Goal: Task Accomplishment & Management: Manage account settings

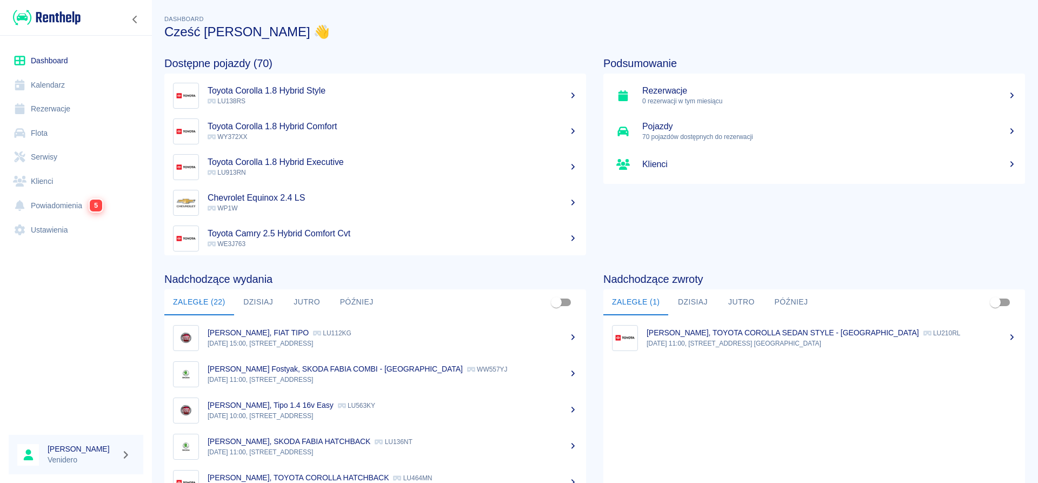
click at [34, 127] on link "Flota" at bounding box center [76, 133] width 135 height 24
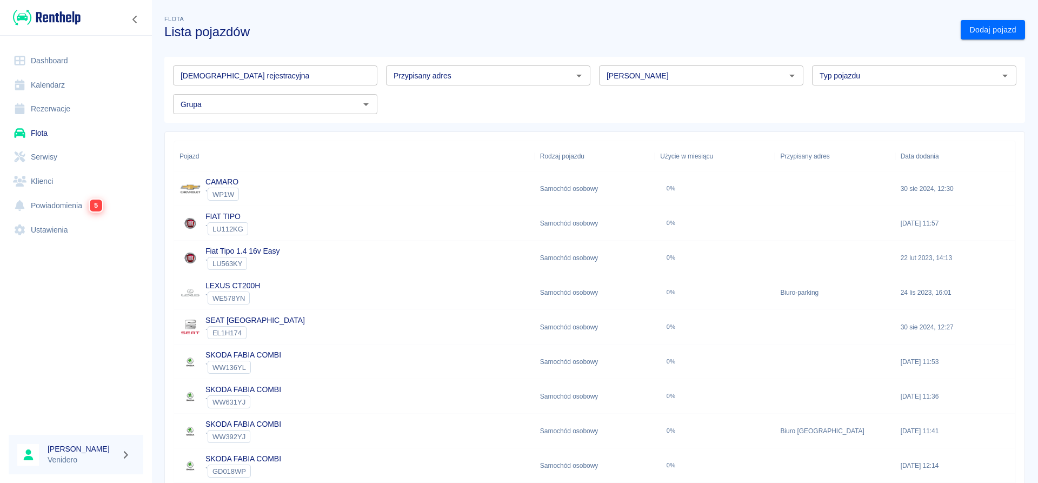
click at [295, 80] on input "[DEMOGRAPHIC_DATA] rejestracyjna" at bounding box center [275, 75] width 204 height 20
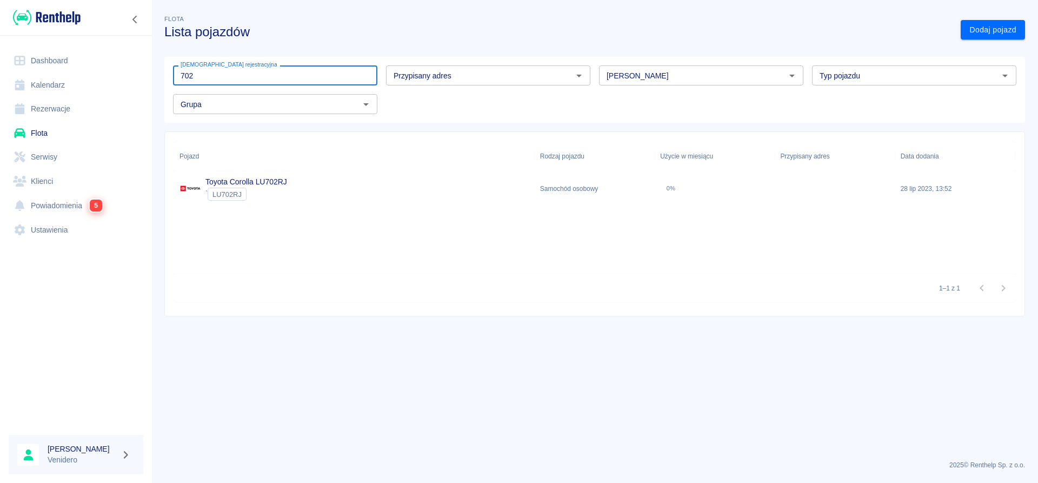
type input "702"
click at [237, 179] on link "Toyota Corolla LU702RJ" at bounding box center [247, 181] width 82 height 9
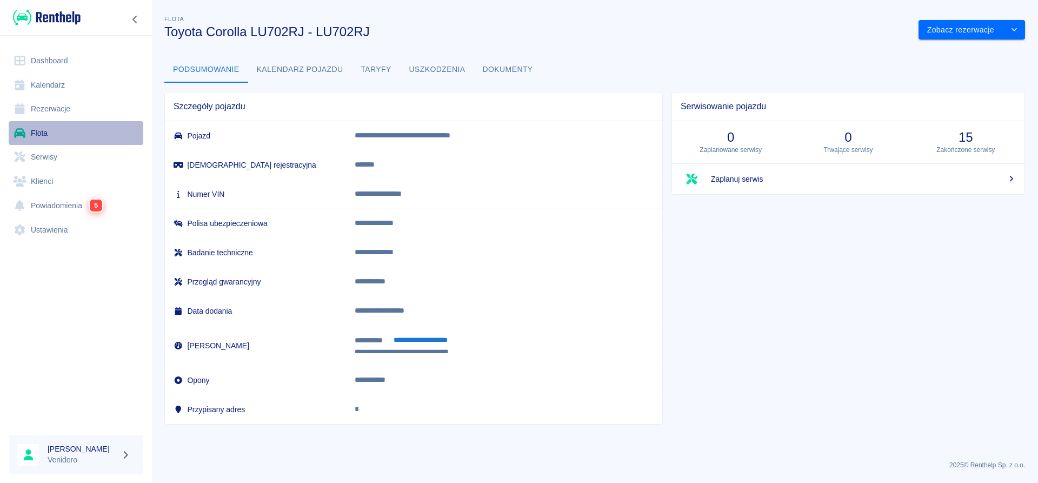
drag, startPoint x: 32, startPoint y: 137, endPoint x: 405, endPoint y: 37, distance: 385.7
click at [32, 137] on link "Flota" at bounding box center [76, 133] width 135 height 24
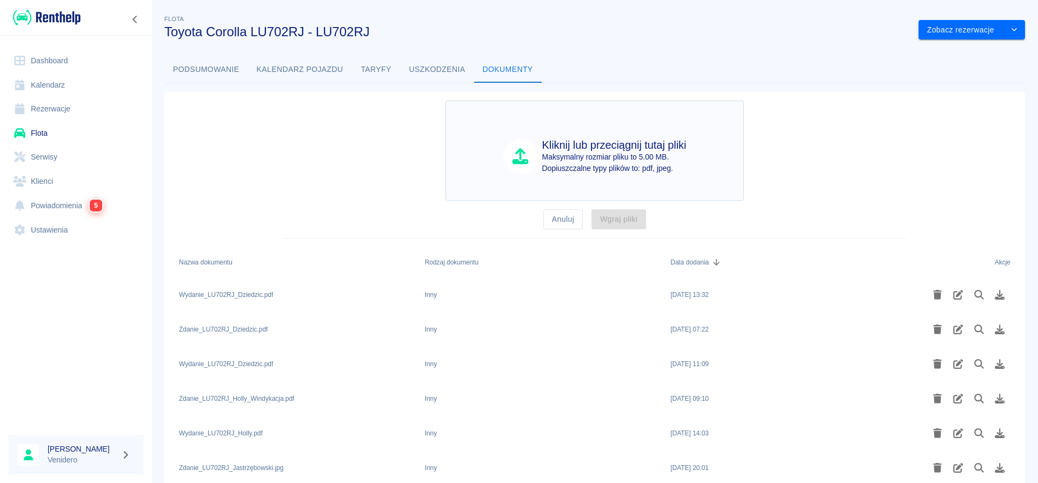
click at [572, 148] on h4 "Kliknij lub przeciągnij tutaj pliki" at bounding box center [614, 144] width 144 height 13
type input "C:\fakepath\Zdanie_LU702RJ_Dziedzic_Windykacja.pdf"
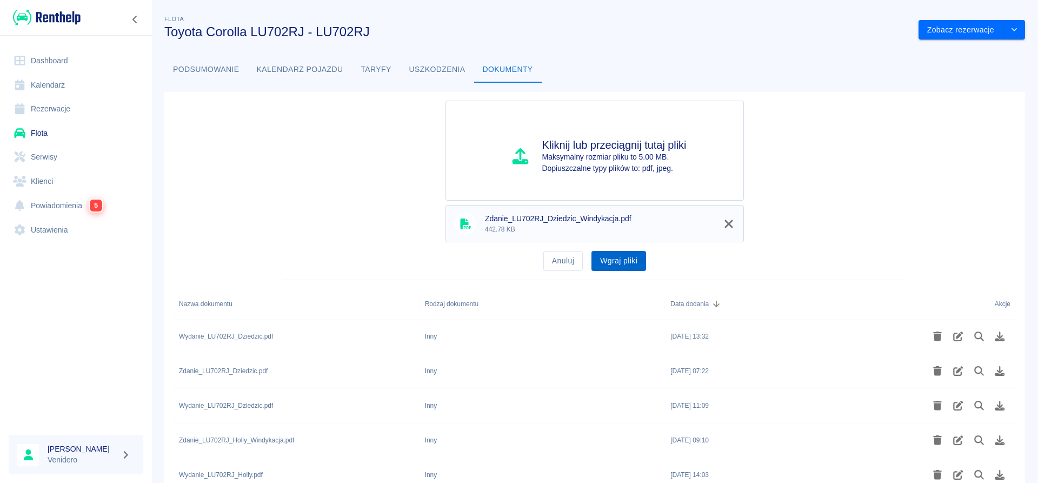
click at [633, 261] on button "Wgraj pliki" at bounding box center [619, 261] width 55 height 20
